Goal: Task Accomplishment & Management: Complete application form

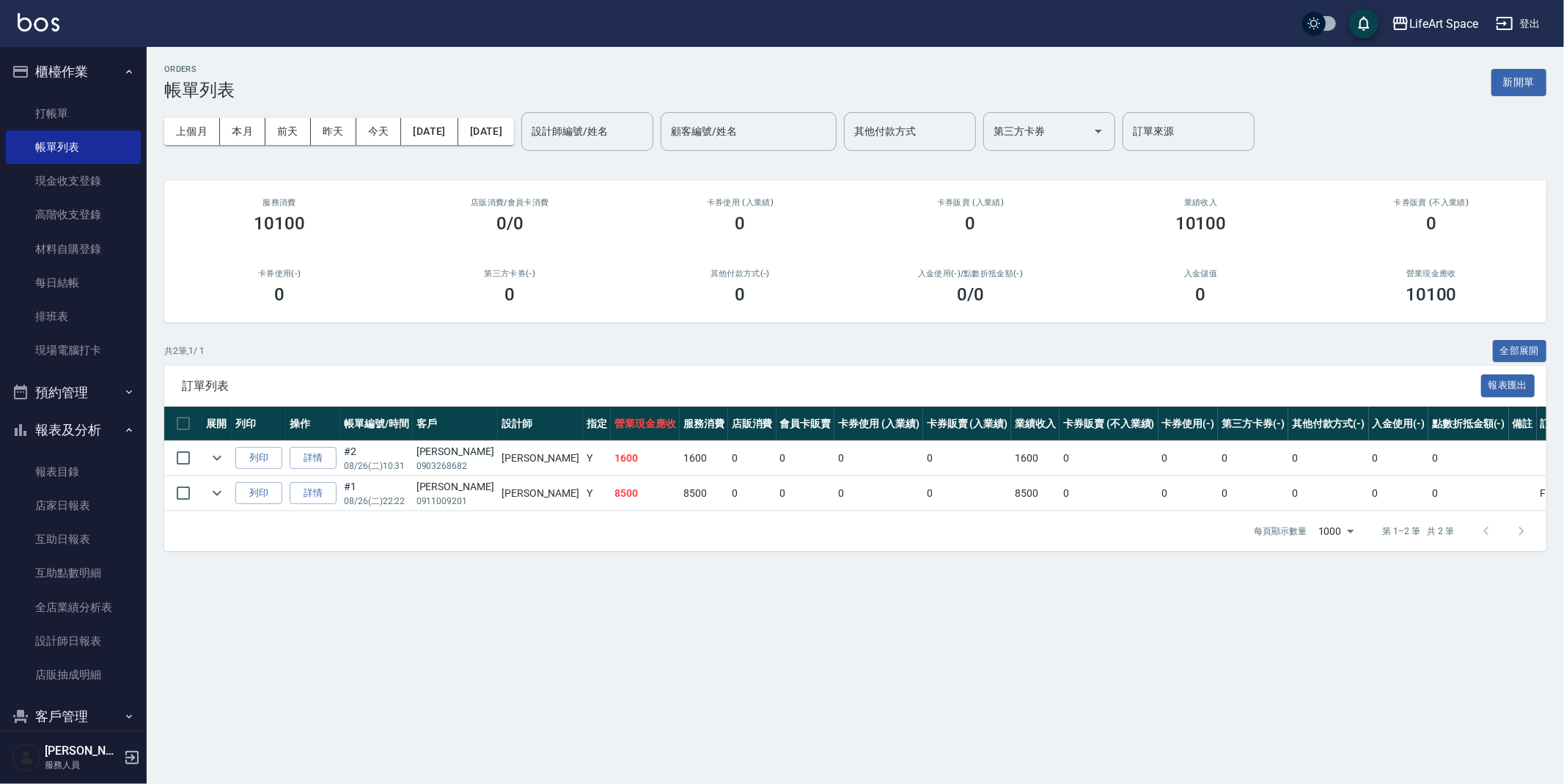
click at [1521, 87] on button "新開單" at bounding box center [1519, 83] width 55 height 27
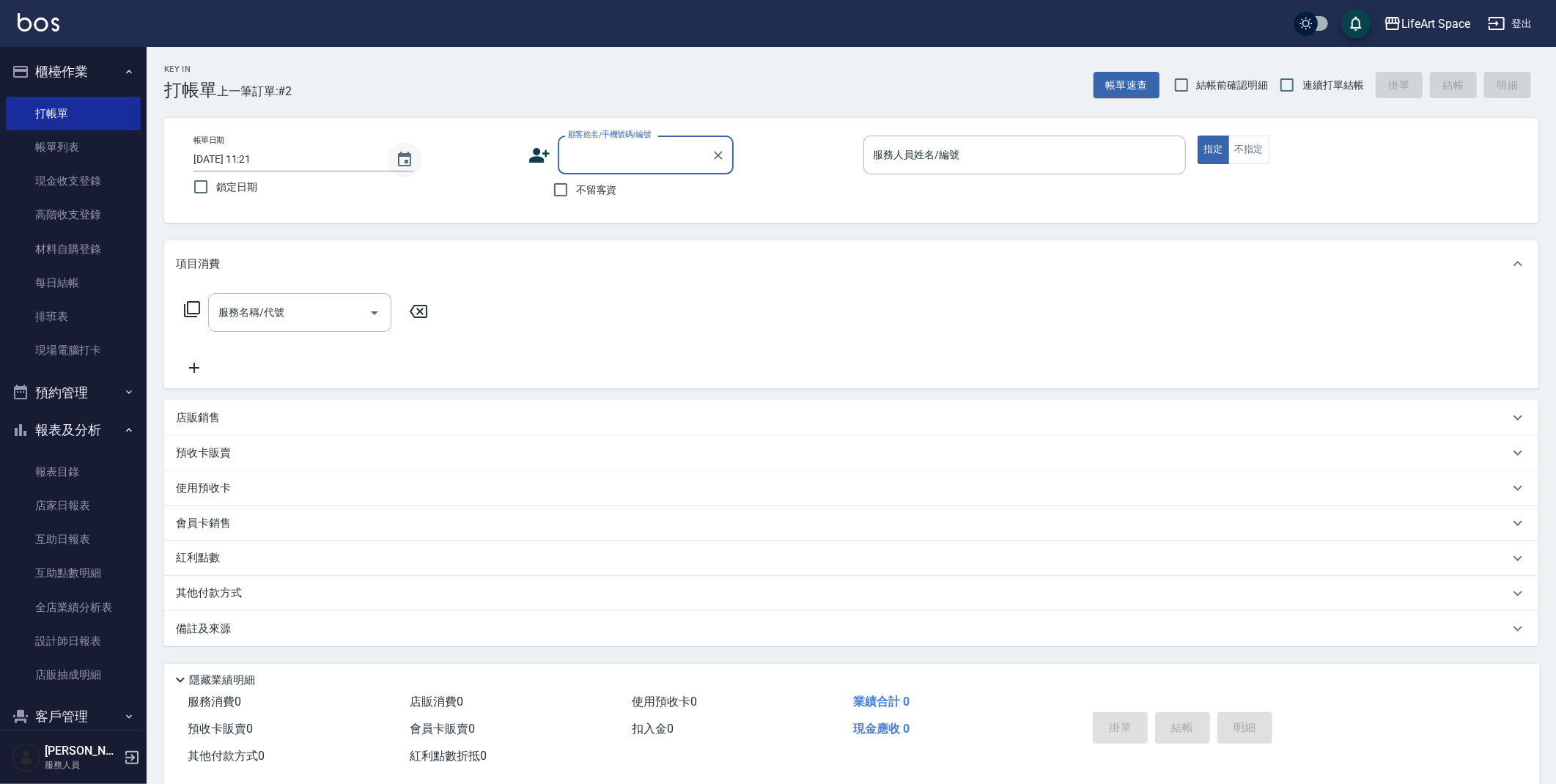
click at [400, 158] on icon "Choose date, selected date is 2025-08-26" at bounding box center [404, 160] width 18 height 18
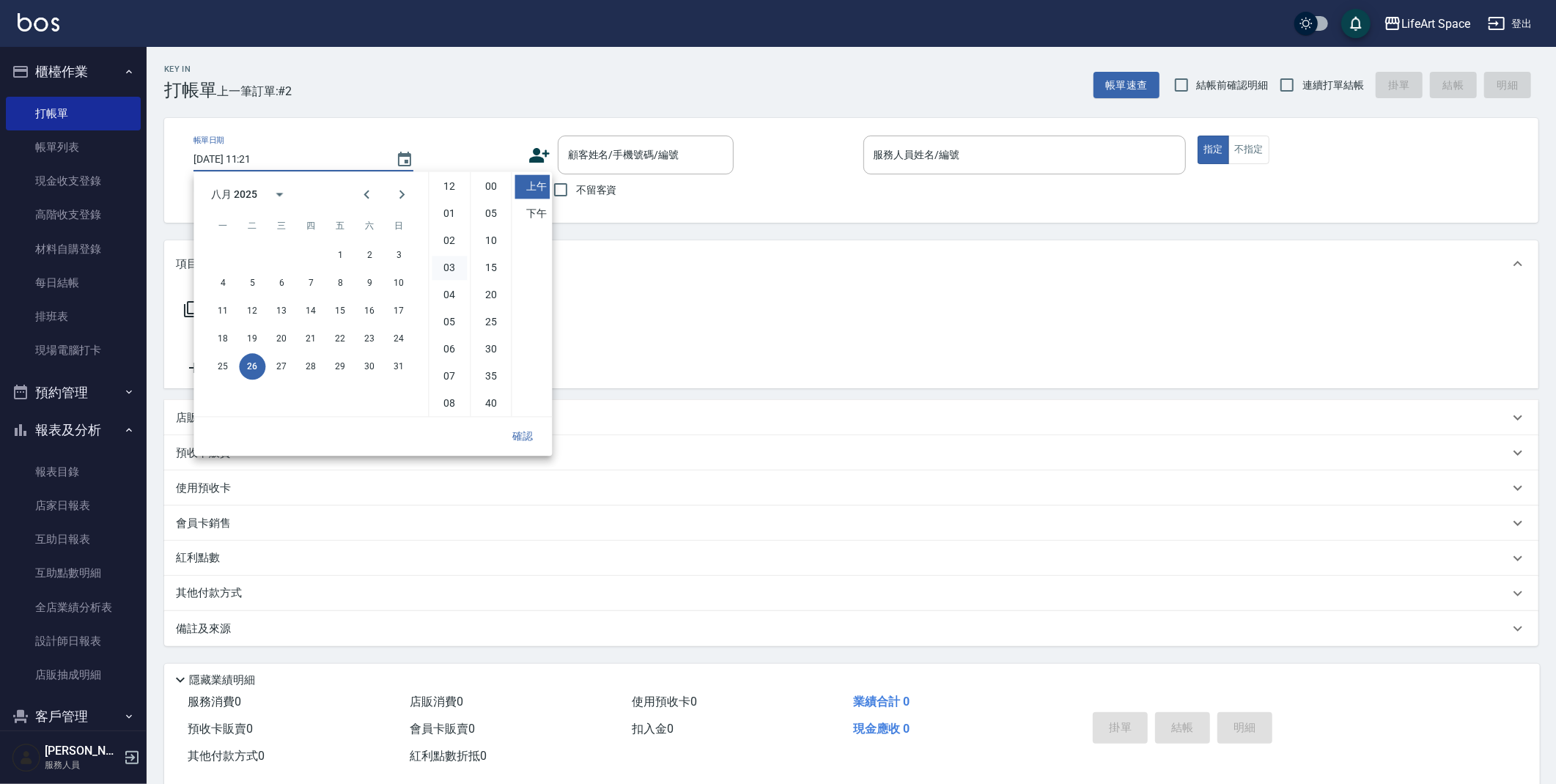
scroll to position [81, 0]
click at [215, 366] on button "25" at bounding box center [223, 366] width 27 height 27
type input "[DATE] 11:21"
drag, startPoint x: 517, startPoint y: 437, endPoint x: 519, endPoint y: 426, distance: 11.2
click at [517, 436] on button "確認" at bounding box center [523, 437] width 47 height 27
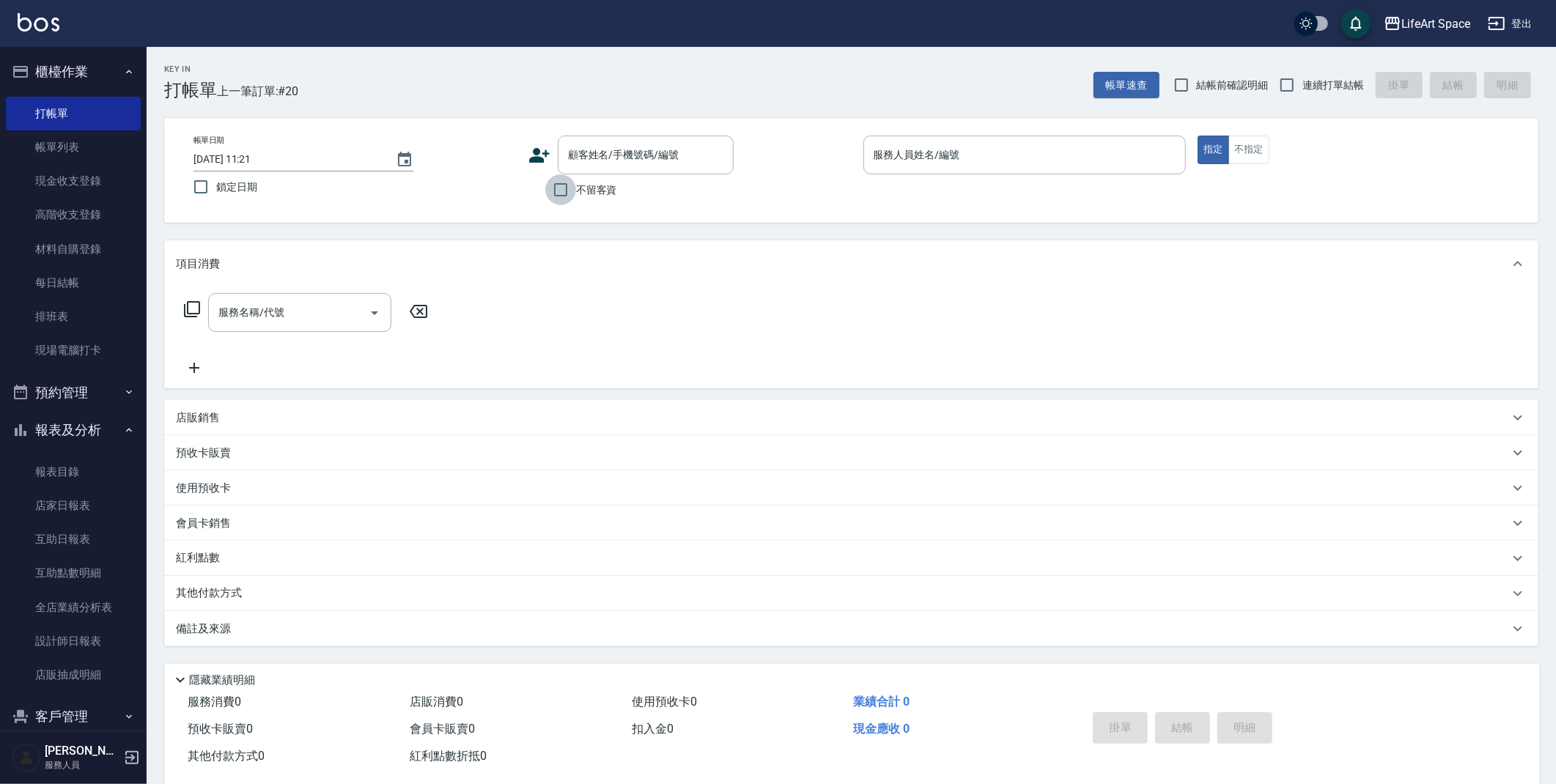
click at [560, 189] on input "不留客資" at bounding box center [560, 190] width 31 height 31
checkbox input "true"
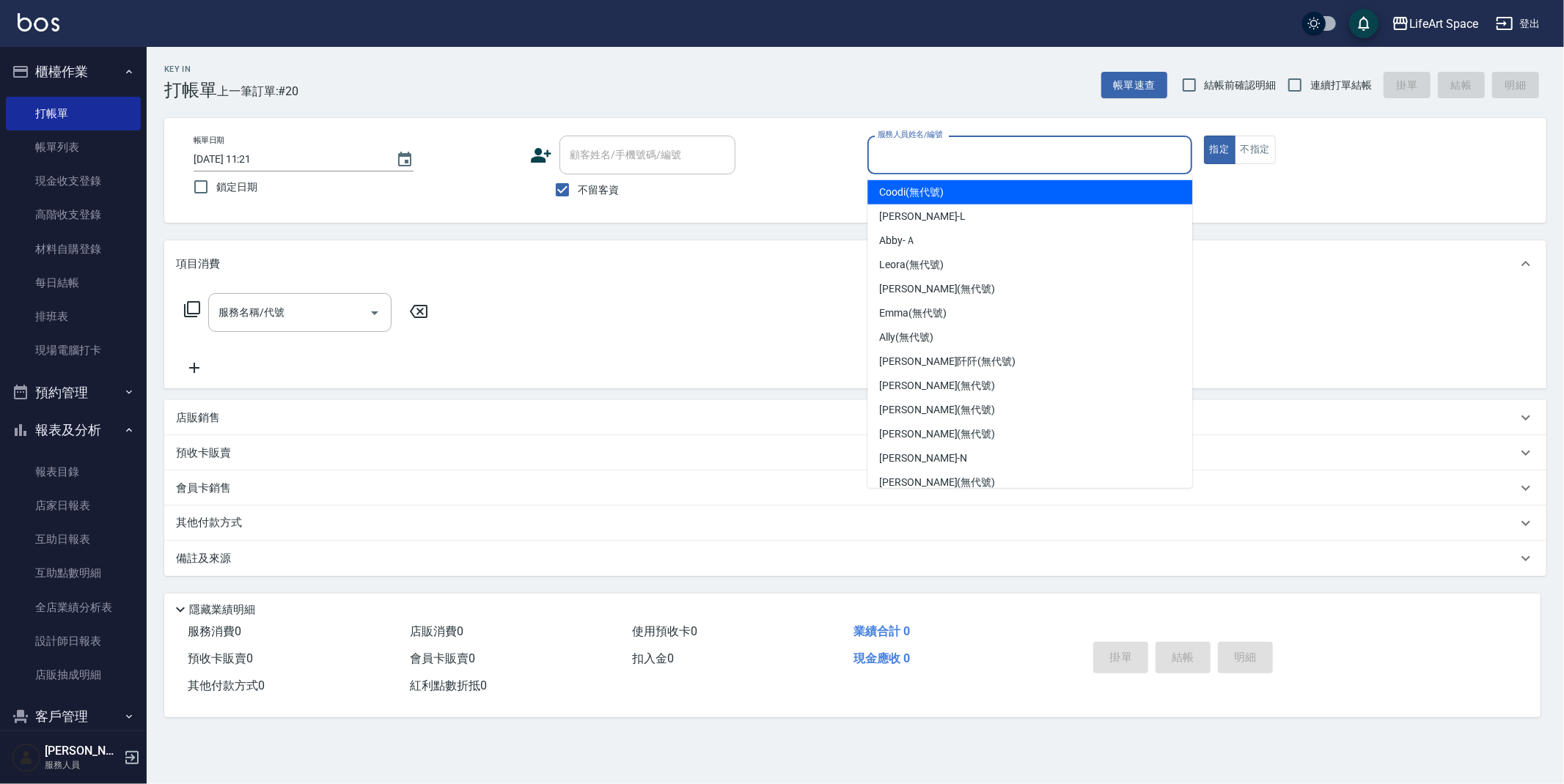
click at [892, 162] on input "服務人員姓名/編號" at bounding box center [1029, 155] width 311 height 26
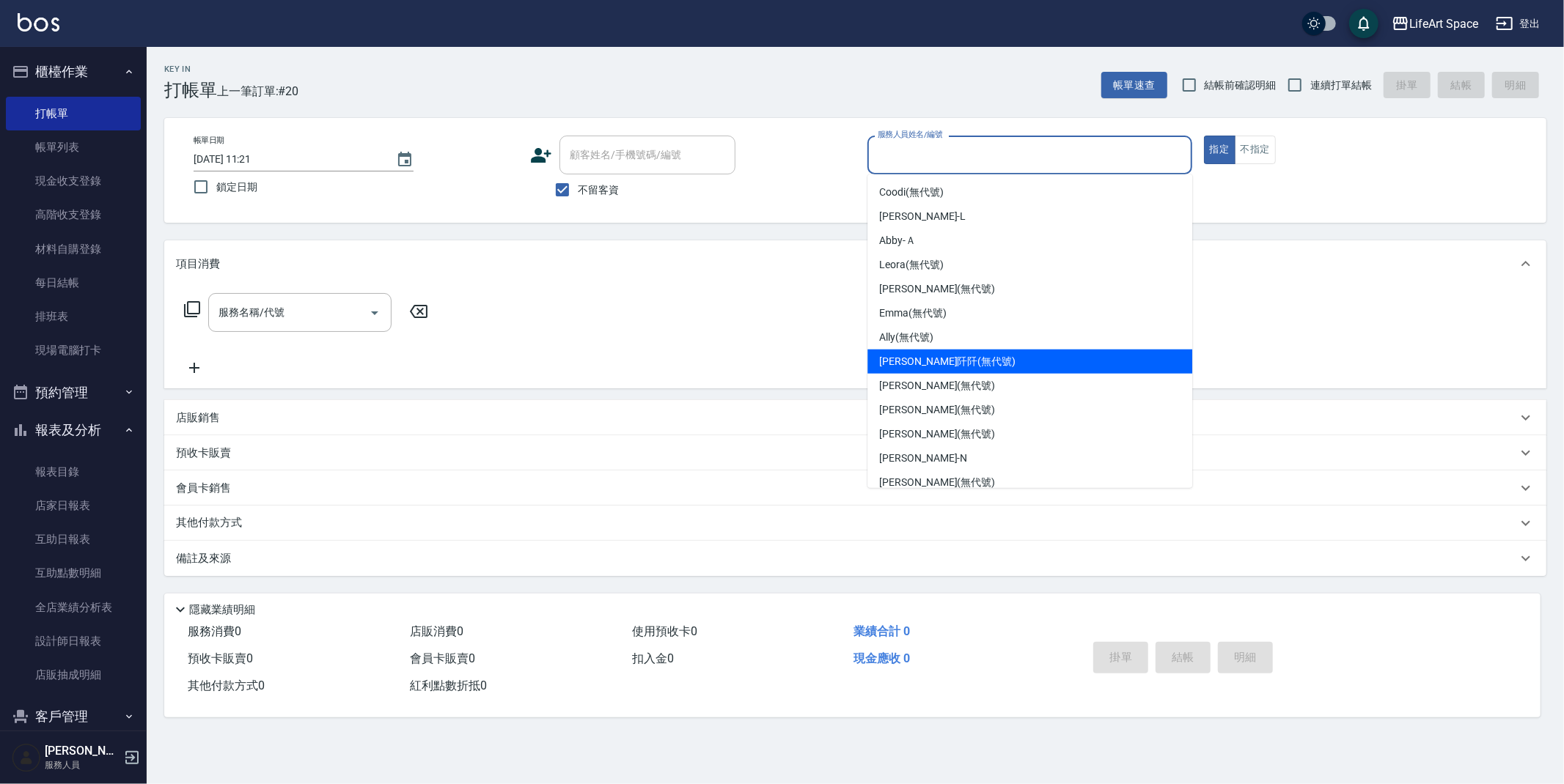
click at [929, 363] on span "[PERSON_NAME]阡 (無代號)" at bounding box center [947, 361] width 136 height 15
type input "[PERSON_NAME]阡(無代號)"
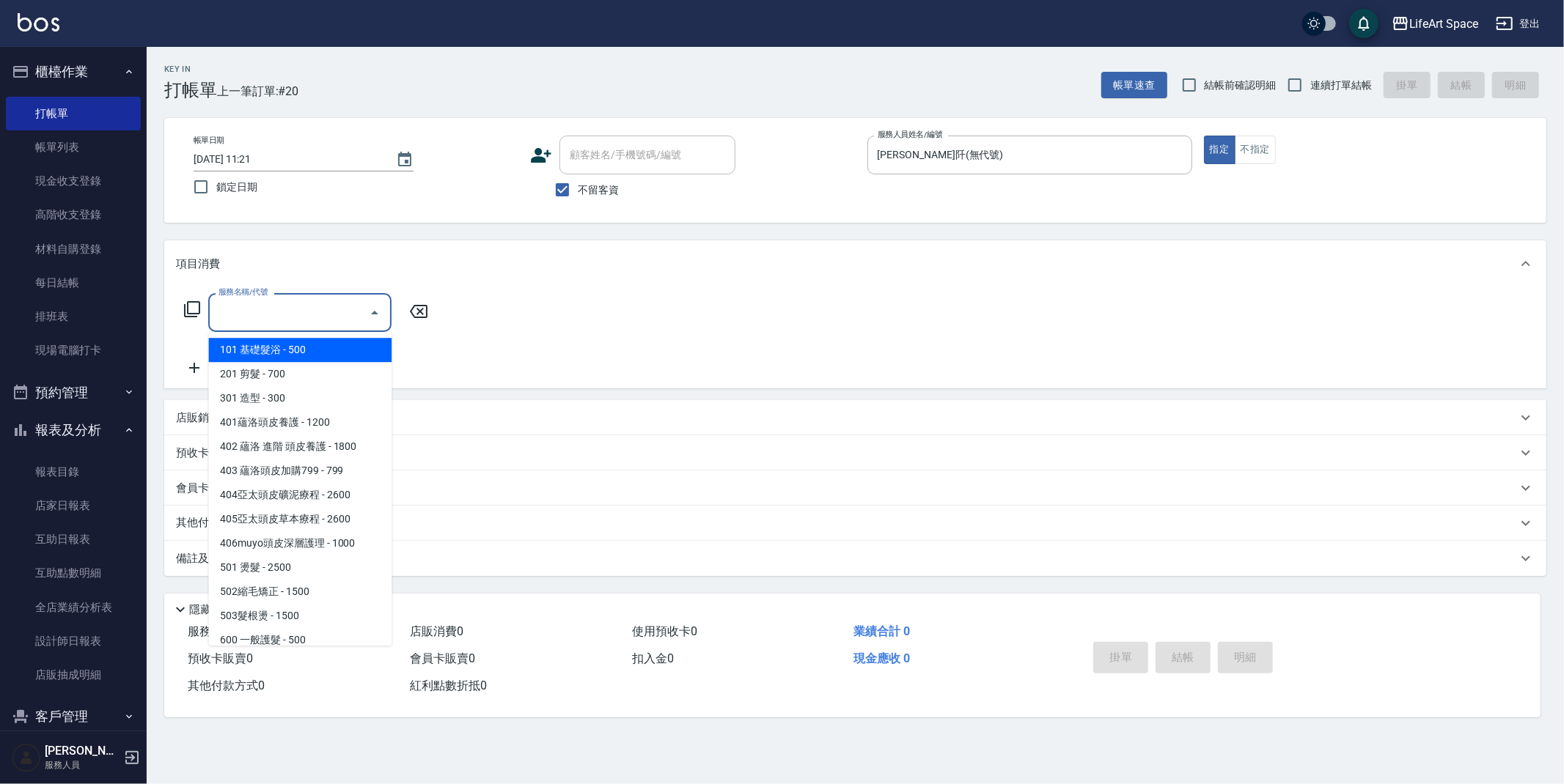
click at [298, 312] on input "服務名稱/代號" at bounding box center [289, 313] width 148 height 26
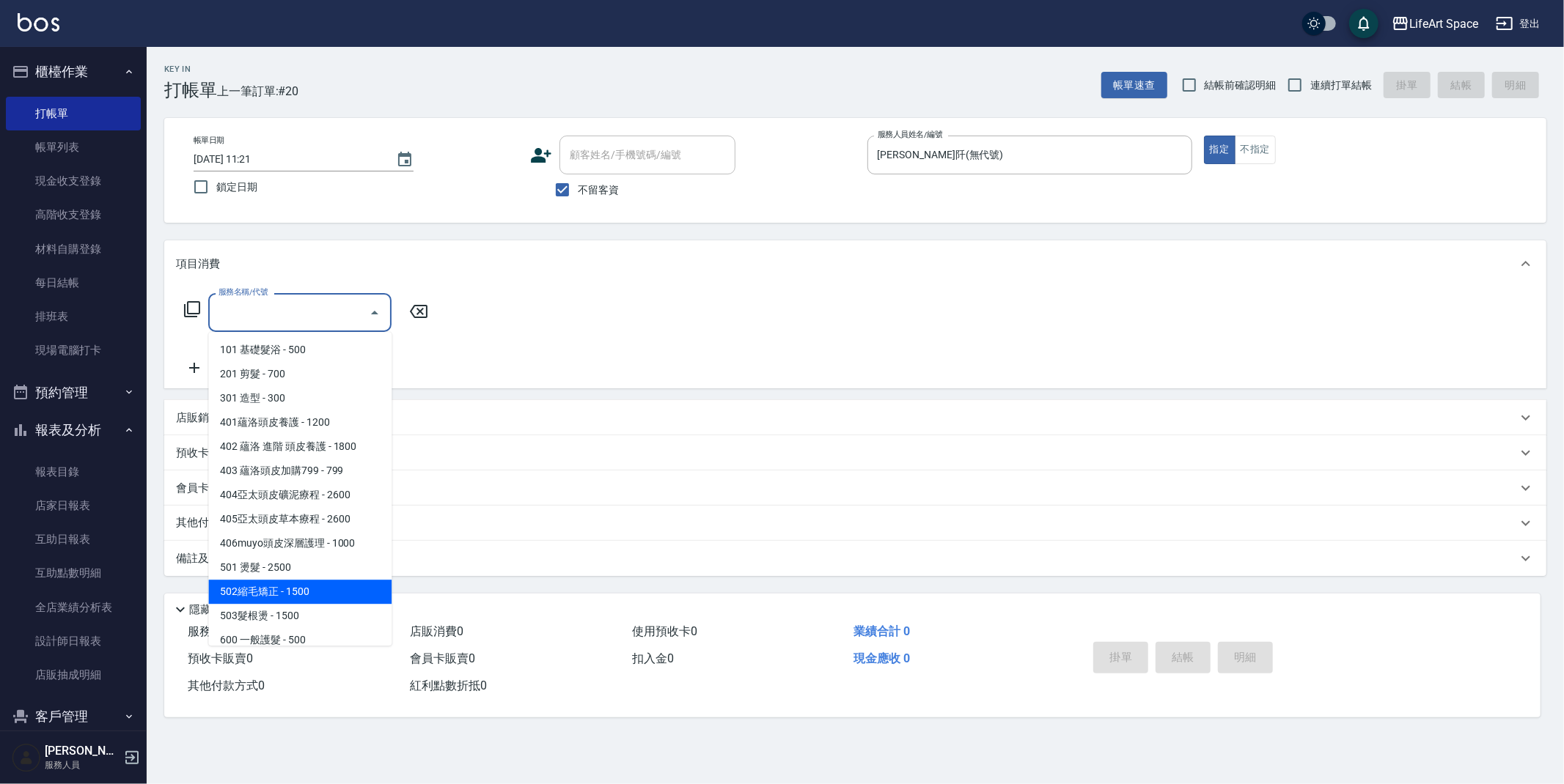
click at [312, 592] on span "502縮毛矯正 - 1500" at bounding box center [300, 592] width 183 height 24
type input "502縮毛矯正 (502)"
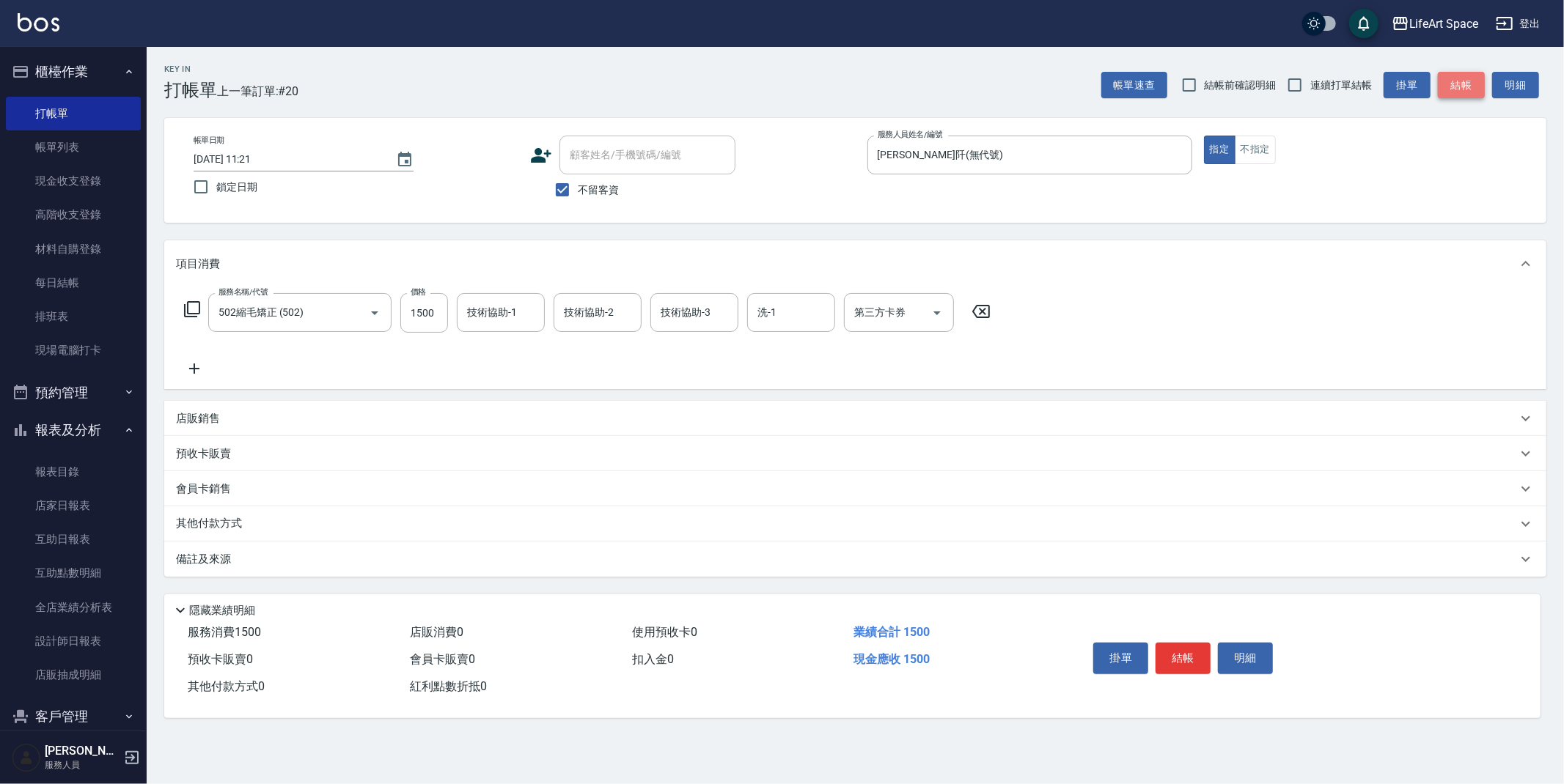
click at [1465, 84] on button "結帳" at bounding box center [1461, 85] width 47 height 27
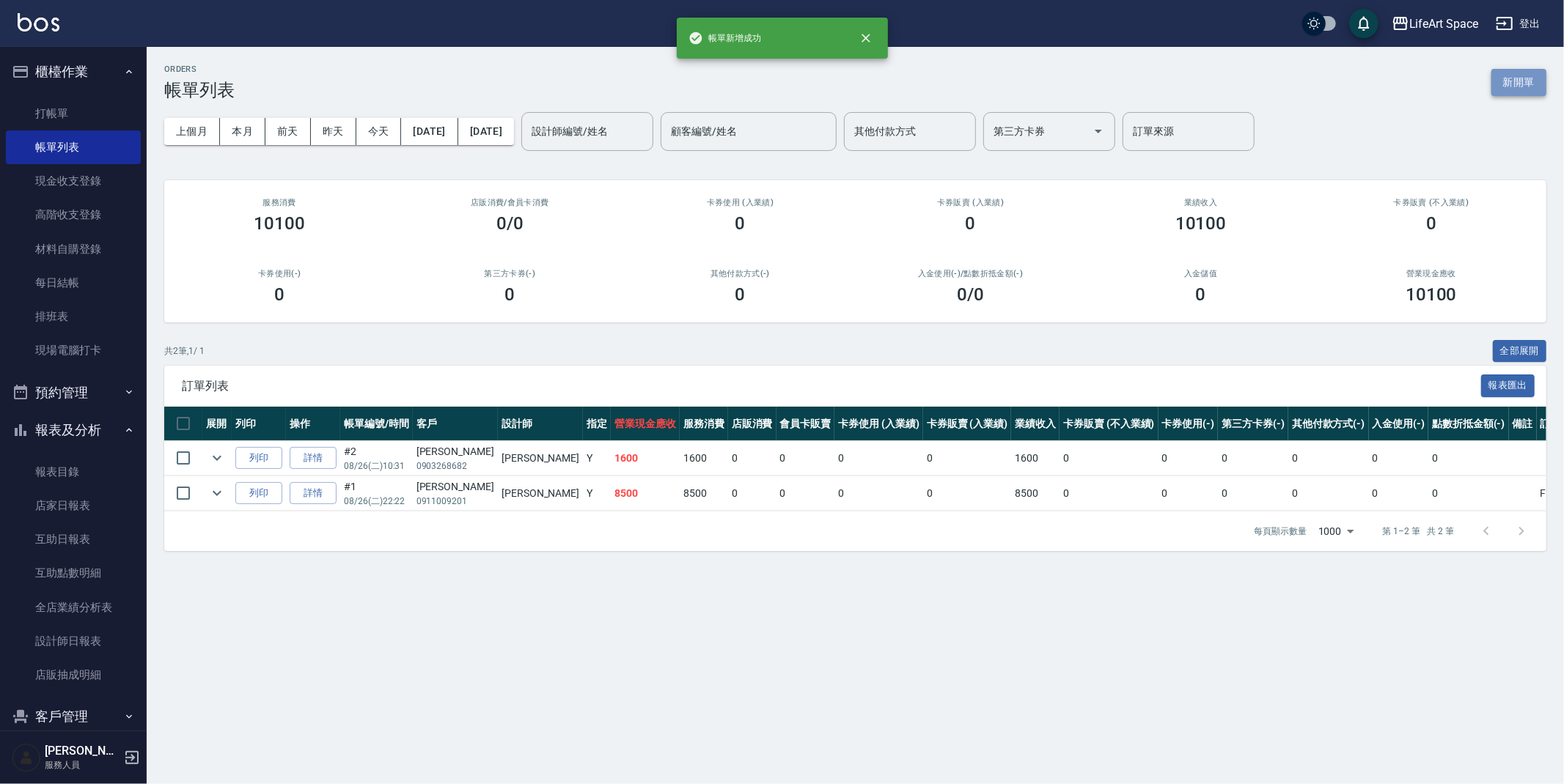
click at [1516, 89] on button "新開單" at bounding box center [1519, 83] width 55 height 27
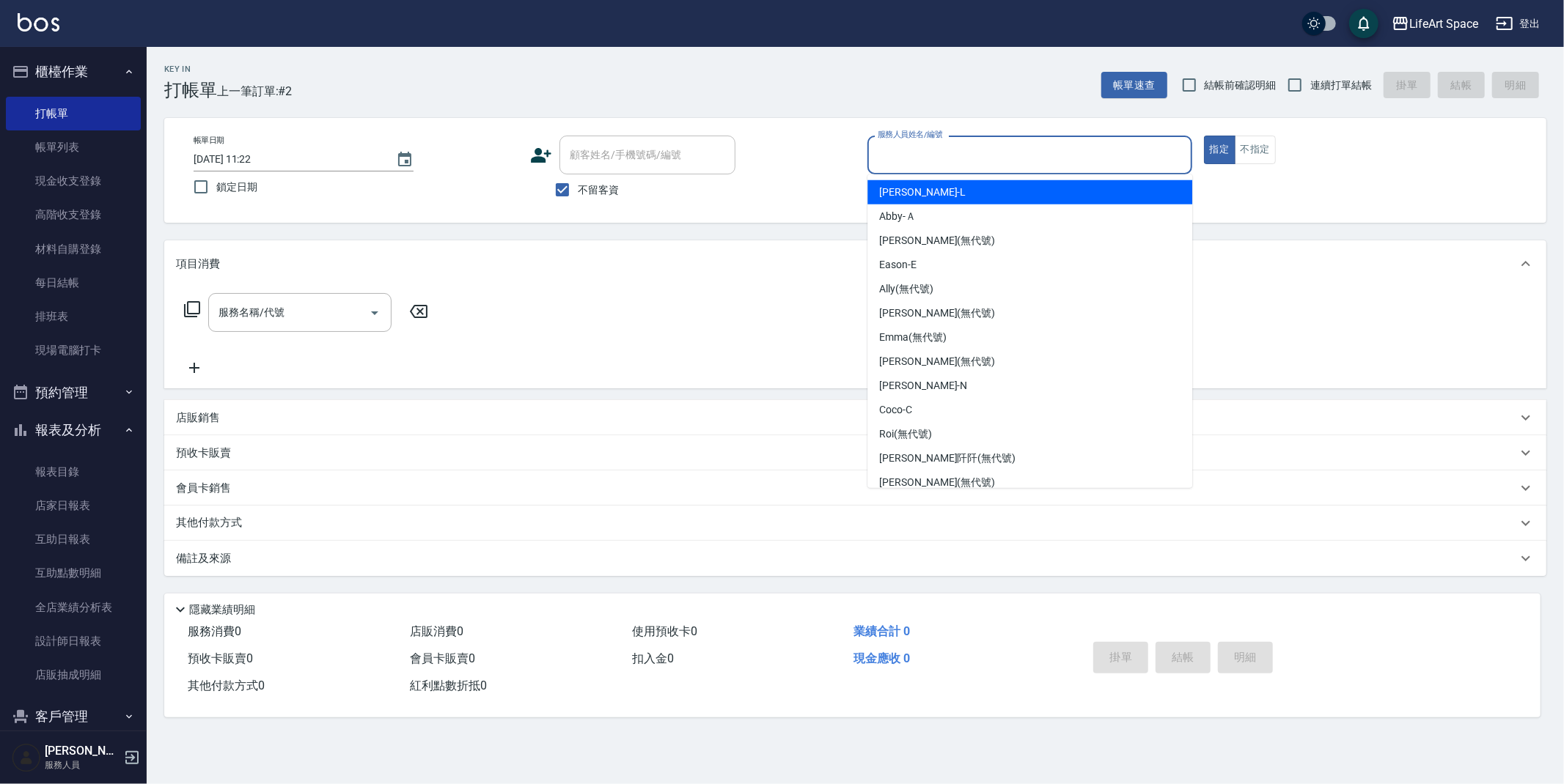
click at [966, 155] on input "服務人員姓名/編號" at bounding box center [1029, 155] width 311 height 26
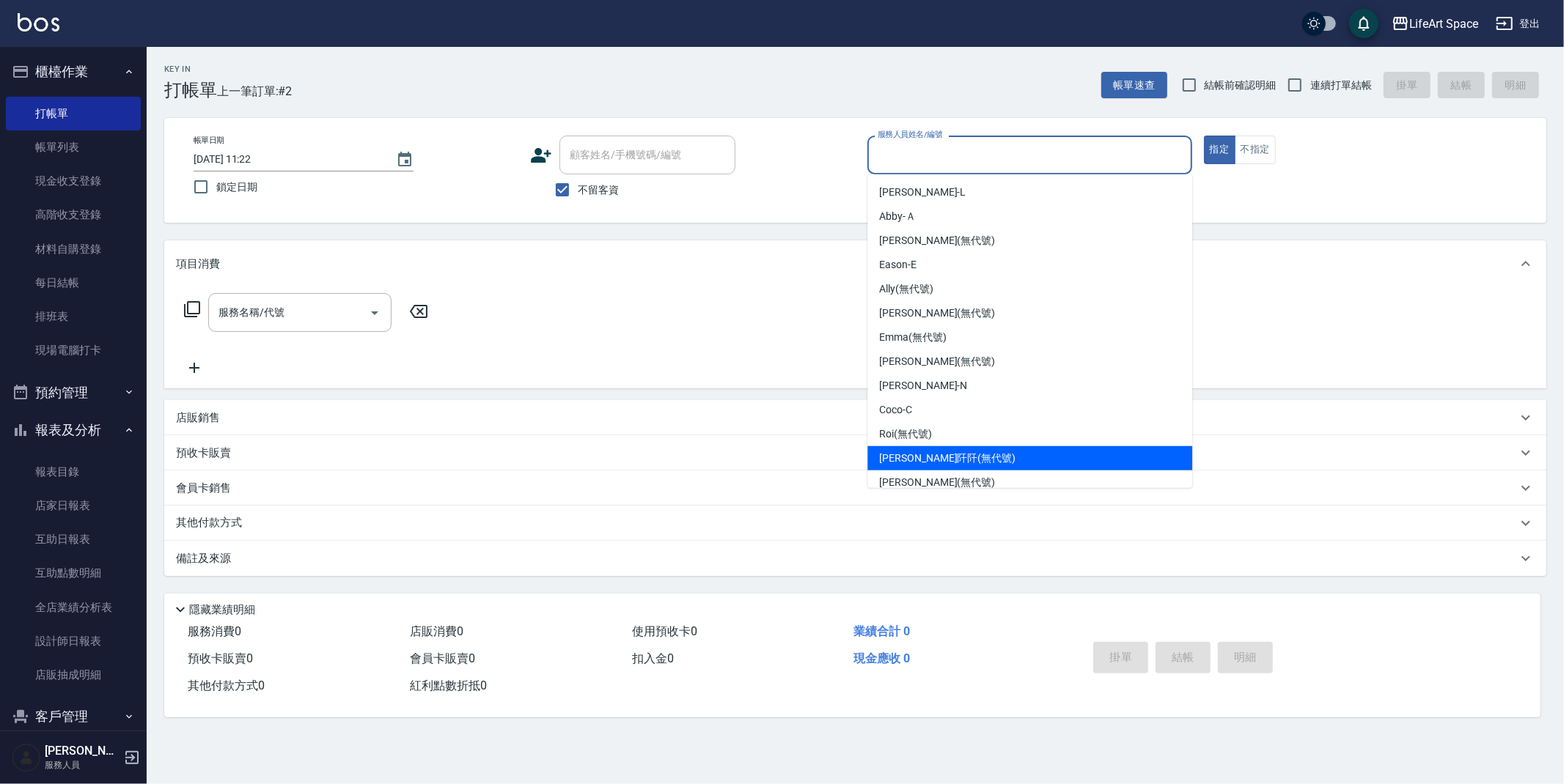
click at [1000, 452] on div "[PERSON_NAME]阡 (無代號)" at bounding box center [1030, 458] width 325 height 24
type input "[PERSON_NAME]阡(無代號)"
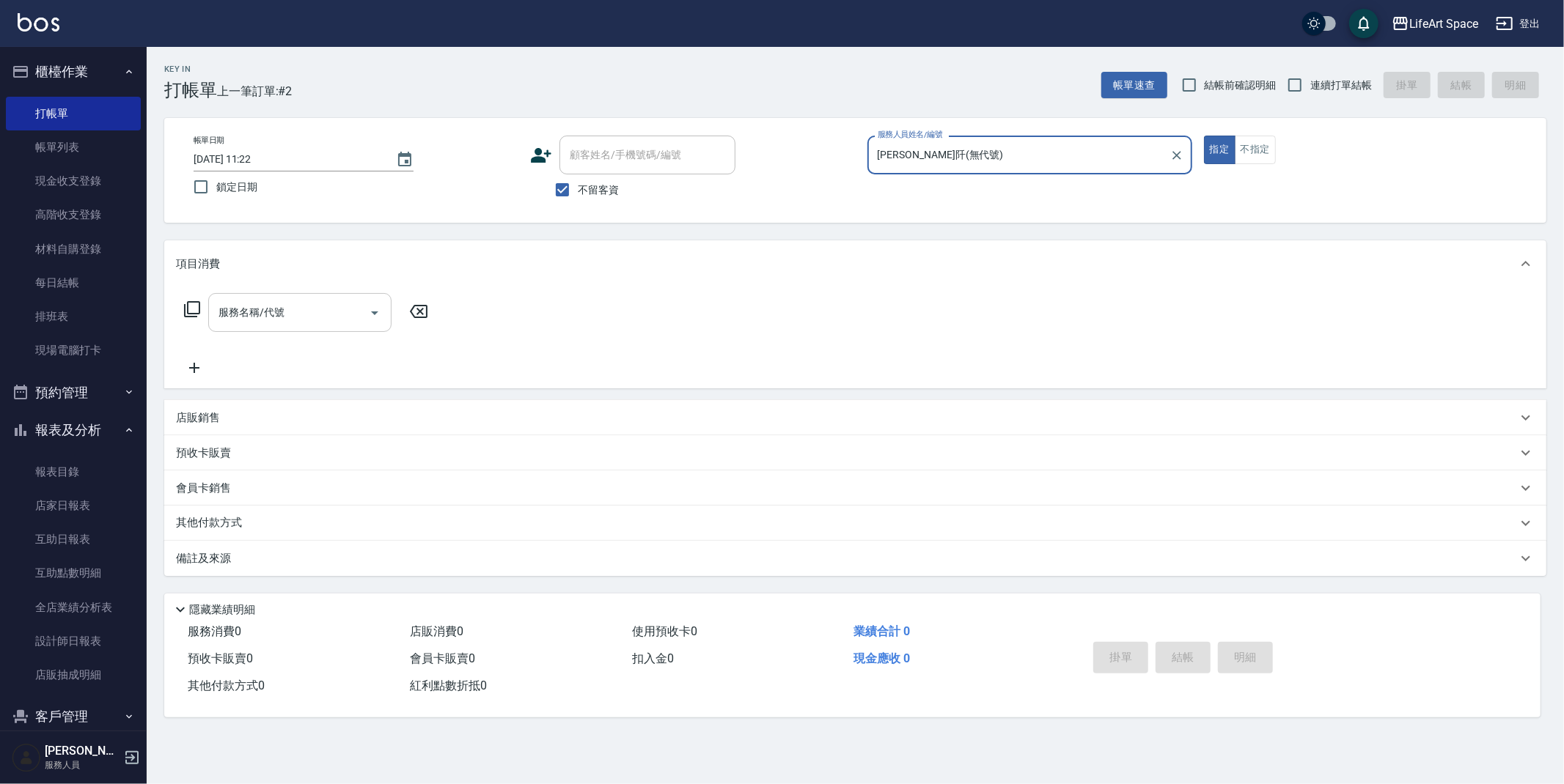
click at [341, 311] on input "服務名稱/代號" at bounding box center [289, 313] width 148 height 26
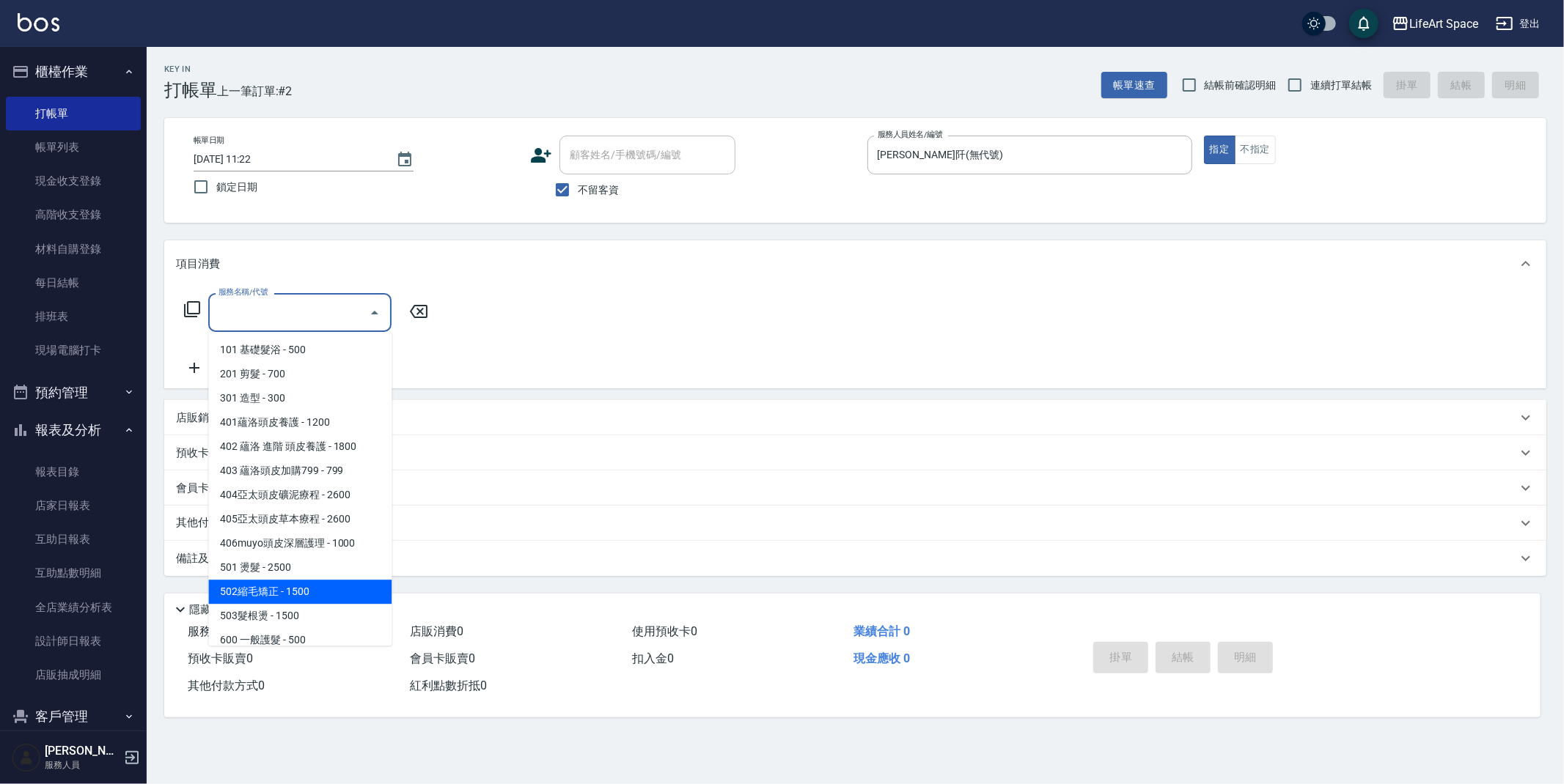
click at [364, 597] on span "502縮毛矯正 - 1500" at bounding box center [300, 592] width 183 height 24
type input "502縮毛矯正 (502)"
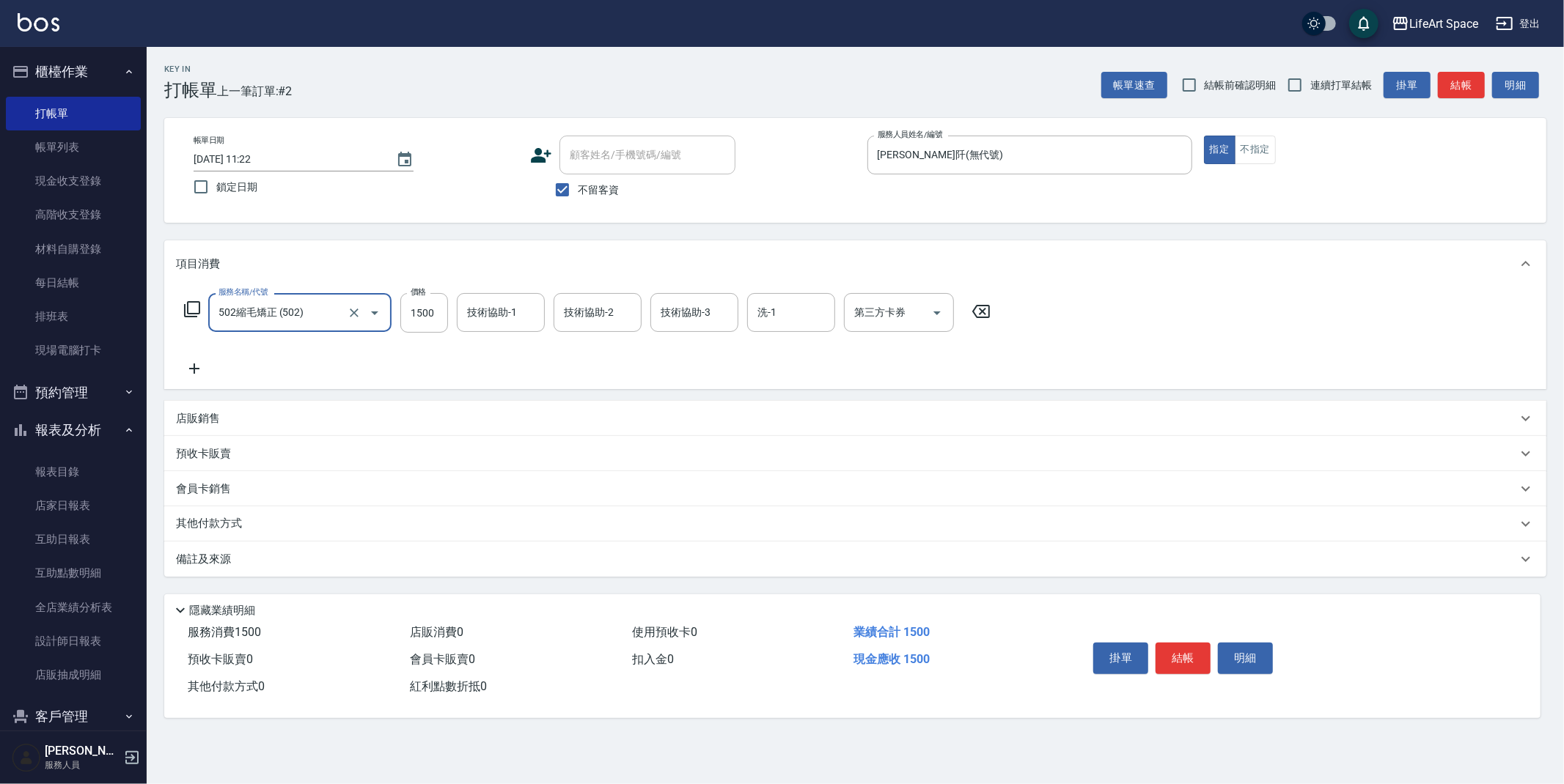
click at [196, 369] on icon at bounding box center [195, 368] width 37 height 18
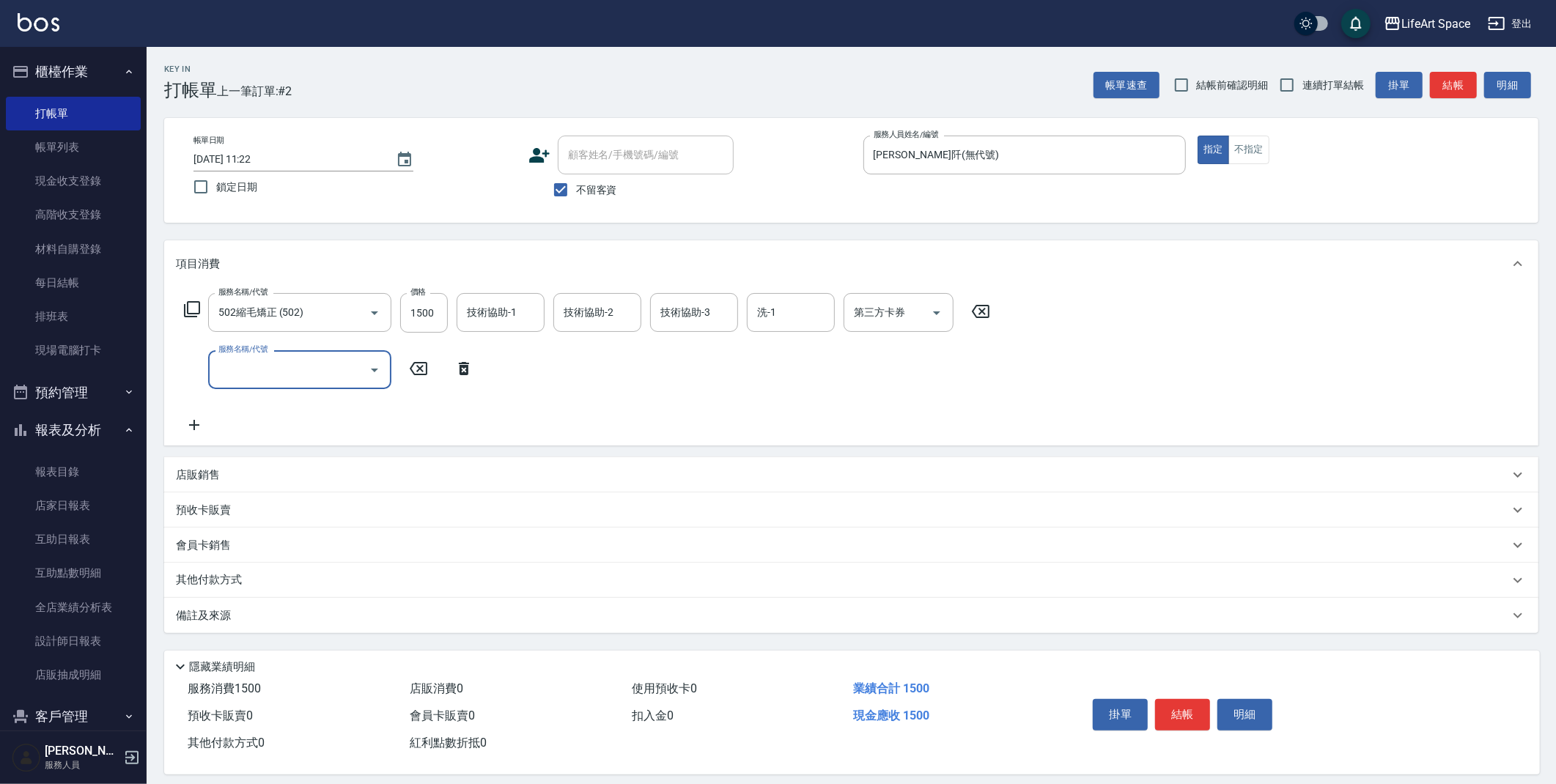
click at [244, 367] on input "服務名稱/代號" at bounding box center [289, 370] width 148 height 26
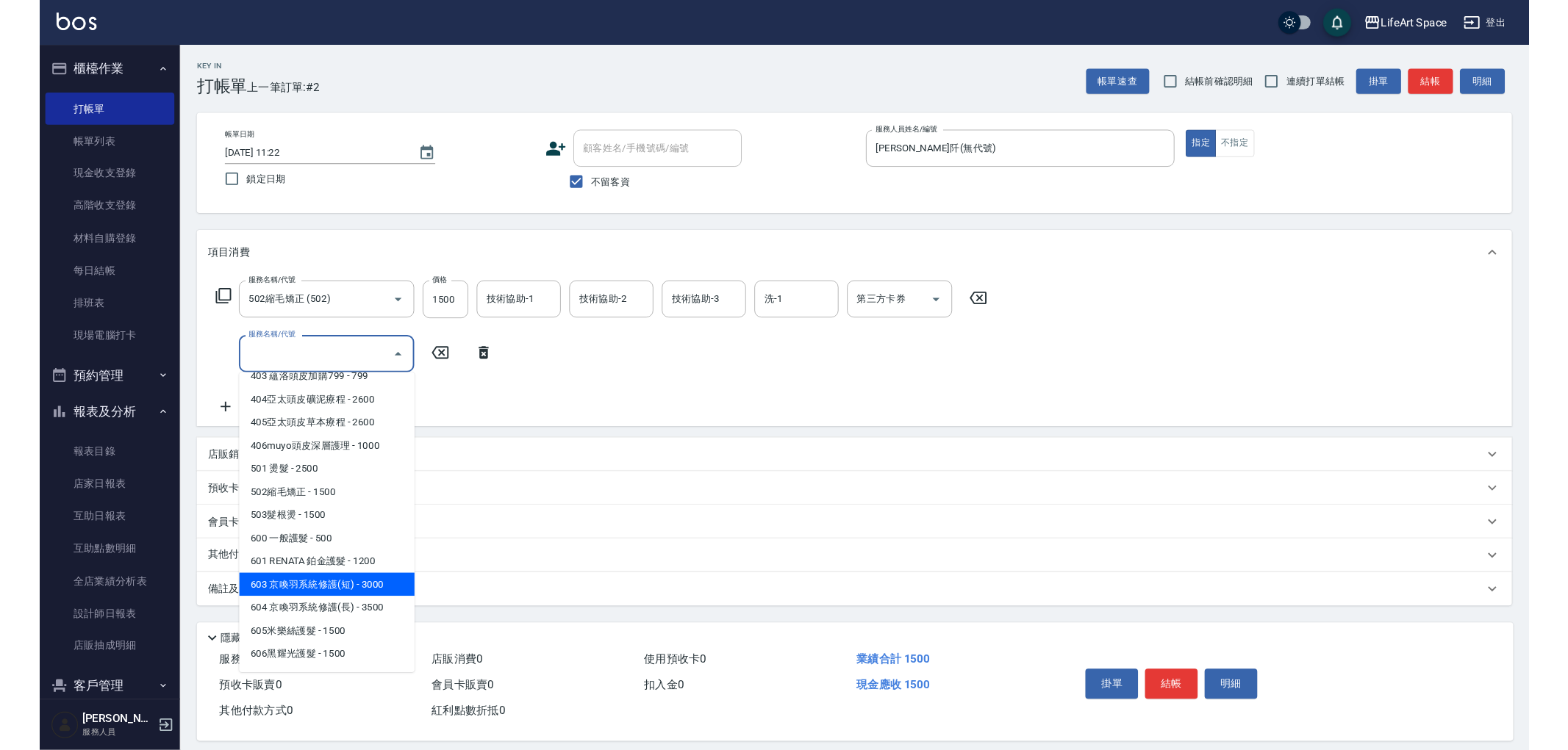
scroll to position [150, 0]
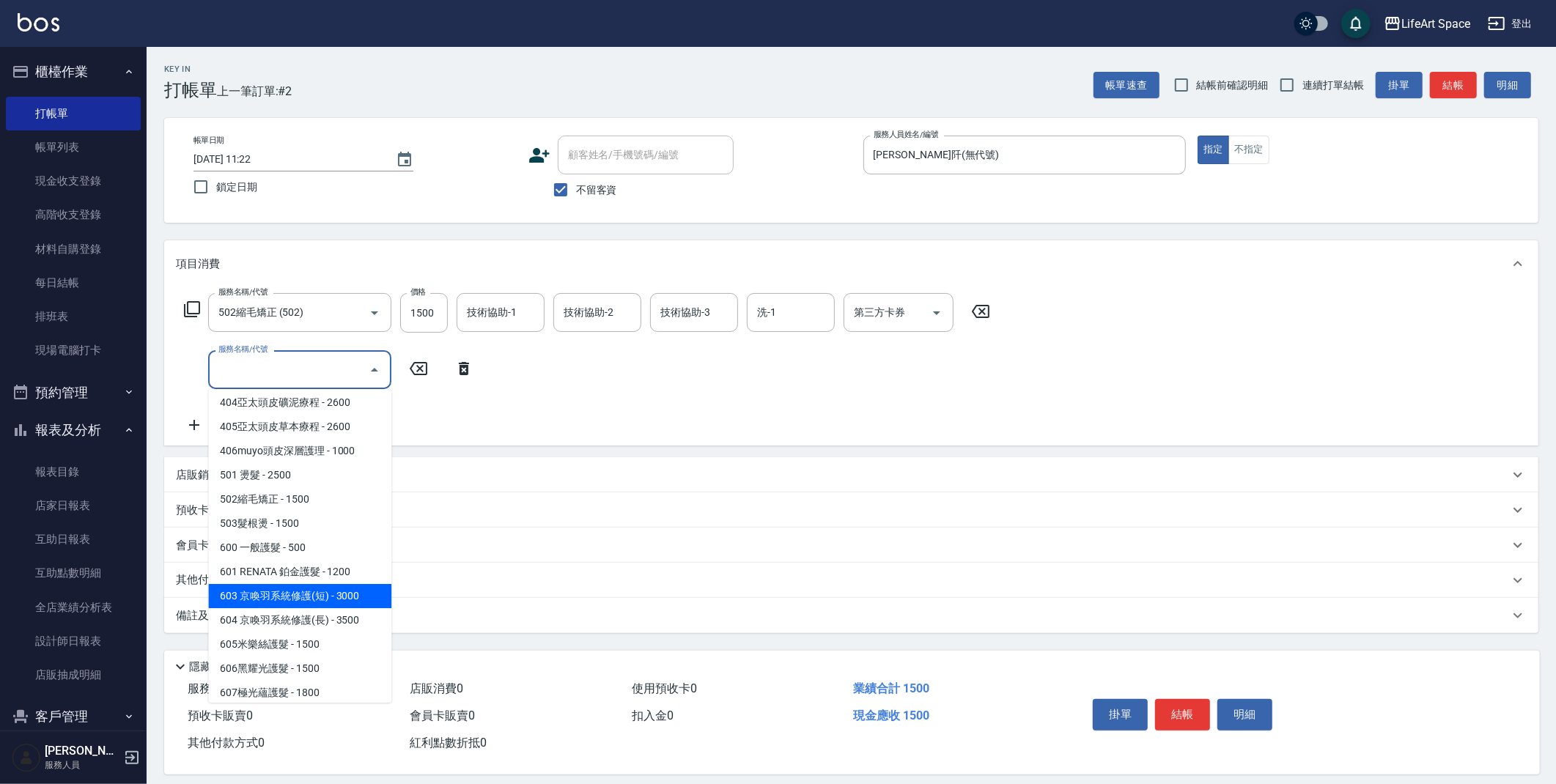
click at [361, 600] on span "603 京喚羽系統修護(短) - 3000" at bounding box center [300, 596] width 183 height 24
type input "603 京喚羽系統修護(短)(603)"
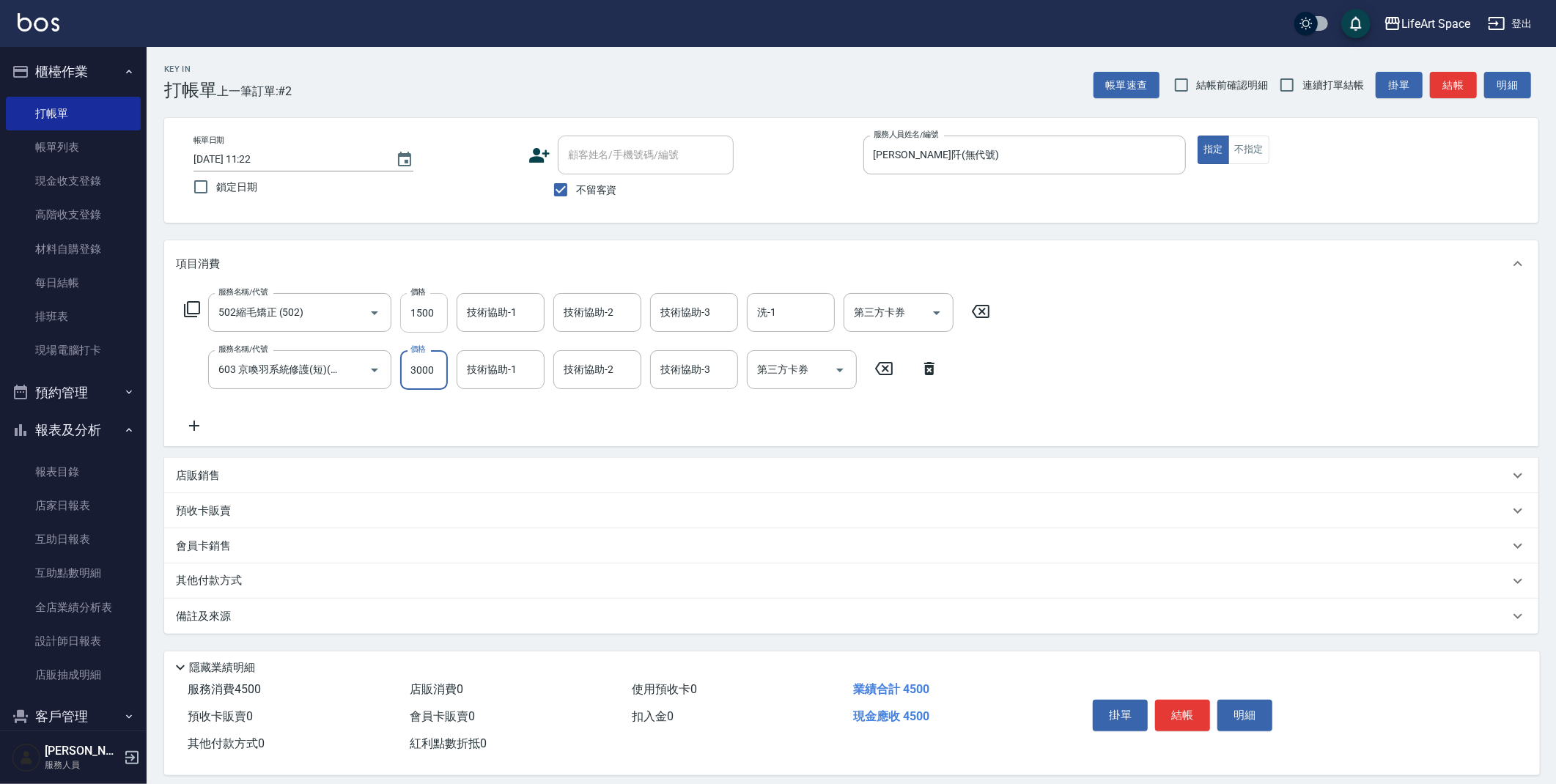
click at [437, 317] on input "1500" at bounding box center [424, 313] width 47 height 39
click at [450, 307] on div "服務名稱/代號 502縮毛矯正 (502) 服務名稱/代號 價格 1500 價格 技術協助-1 技術協助-1 技術協助-2 技術協助-2 技術協助-3 技術協…" at bounding box center [587, 313] width 823 height 39
click at [441, 314] on input "1500" at bounding box center [424, 313] width 47 height 39
type input "500"
click at [437, 376] on input "3000" at bounding box center [424, 370] width 47 height 39
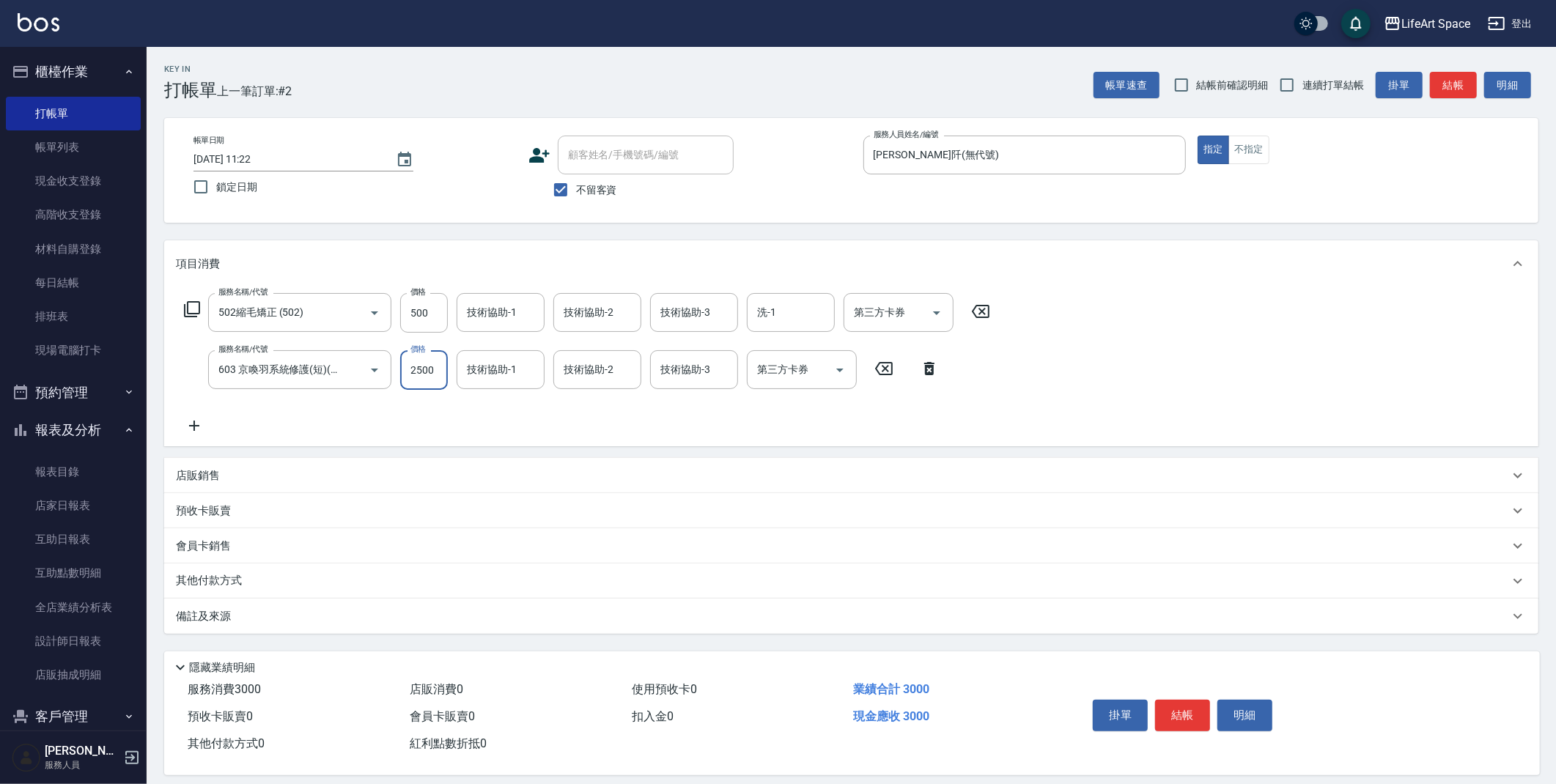
type input "2500"
click at [979, 388] on div "服務名稱/代號 502縮毛矯正 (502) 服務名稱/代號 價格 500 價格 技術協助-1 技術協助-1 技術協助-2 技術協助-2 技術協助-3 技術協助…" at bounding box center [587, 364] width 823 height 142
click at [1450, 88] on button "結帳" at bounding box center [1453, 85] width 47 height 27
